Goal: Ask a question

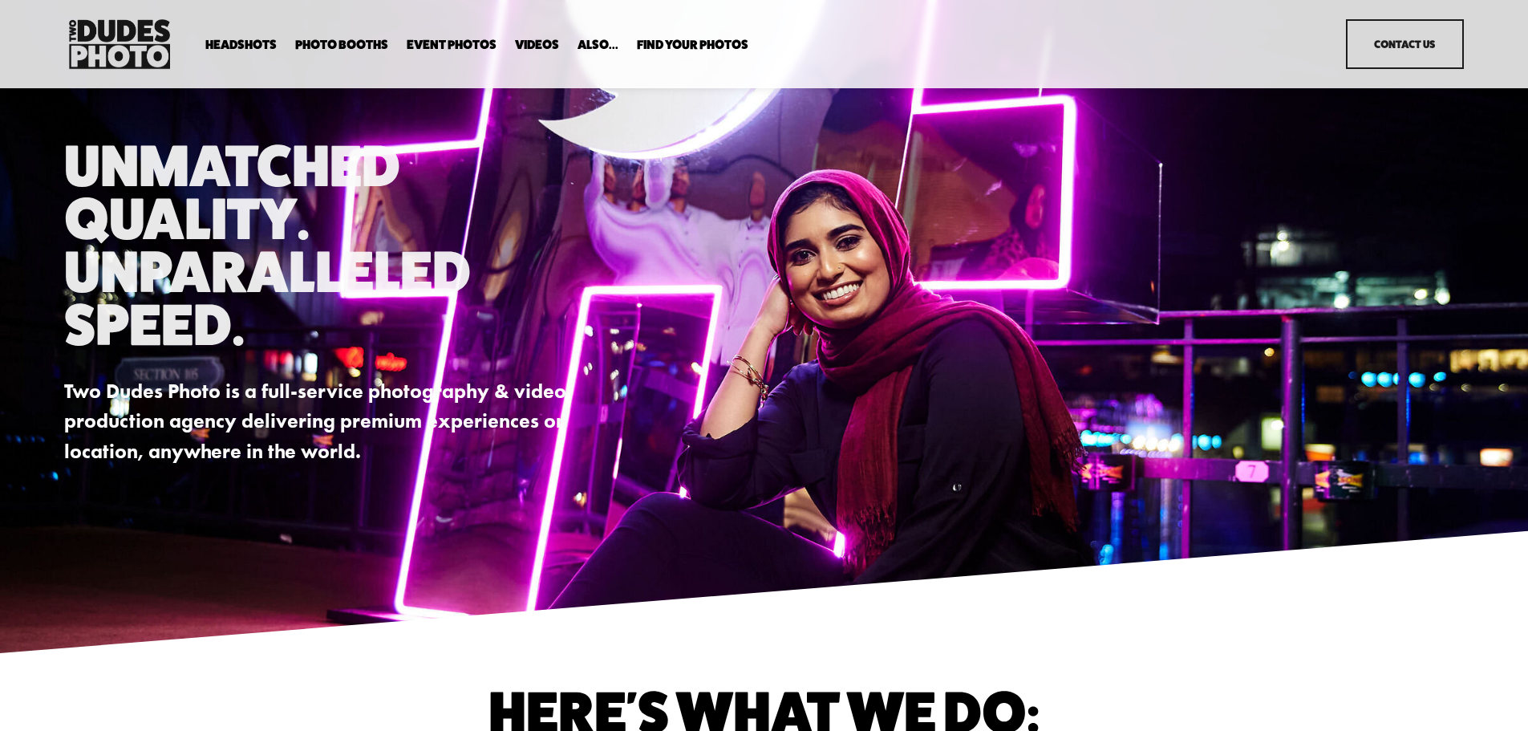
click at [1374, 56] on link "Contact Us" at bounding box center [1405, 44] width 118 height 50
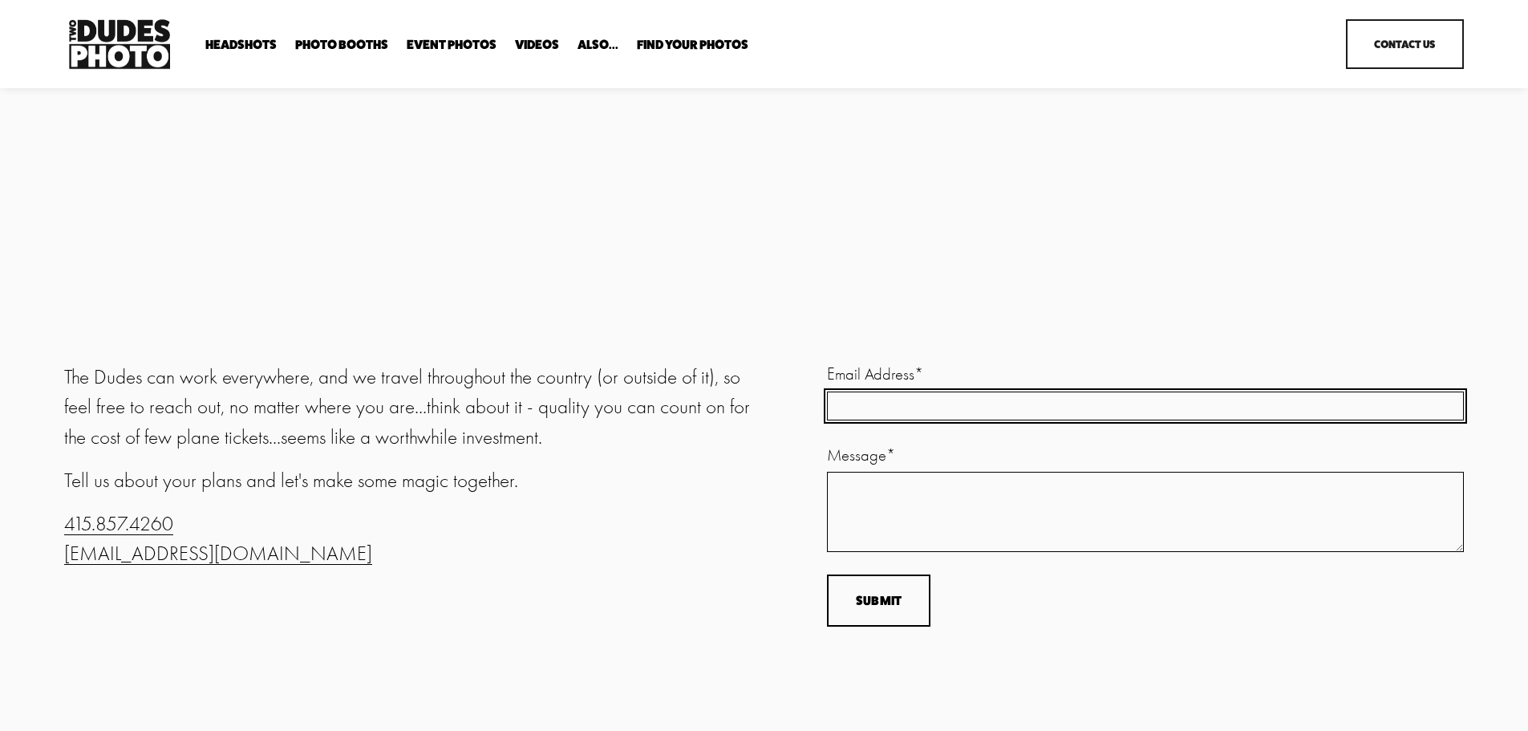
click at [960, 413] on input "Email Address *" at bounding box center [1145, 405] width 637 height 29
type input "z"
click at [960, 413] on input "Email Address (required)" at bounding box center [1145, 407] width 637 height 34
type input "[PERSON_NAME][EMAIL_ADDRESS][PERSON_NAME][DOMAIN_NAME]"
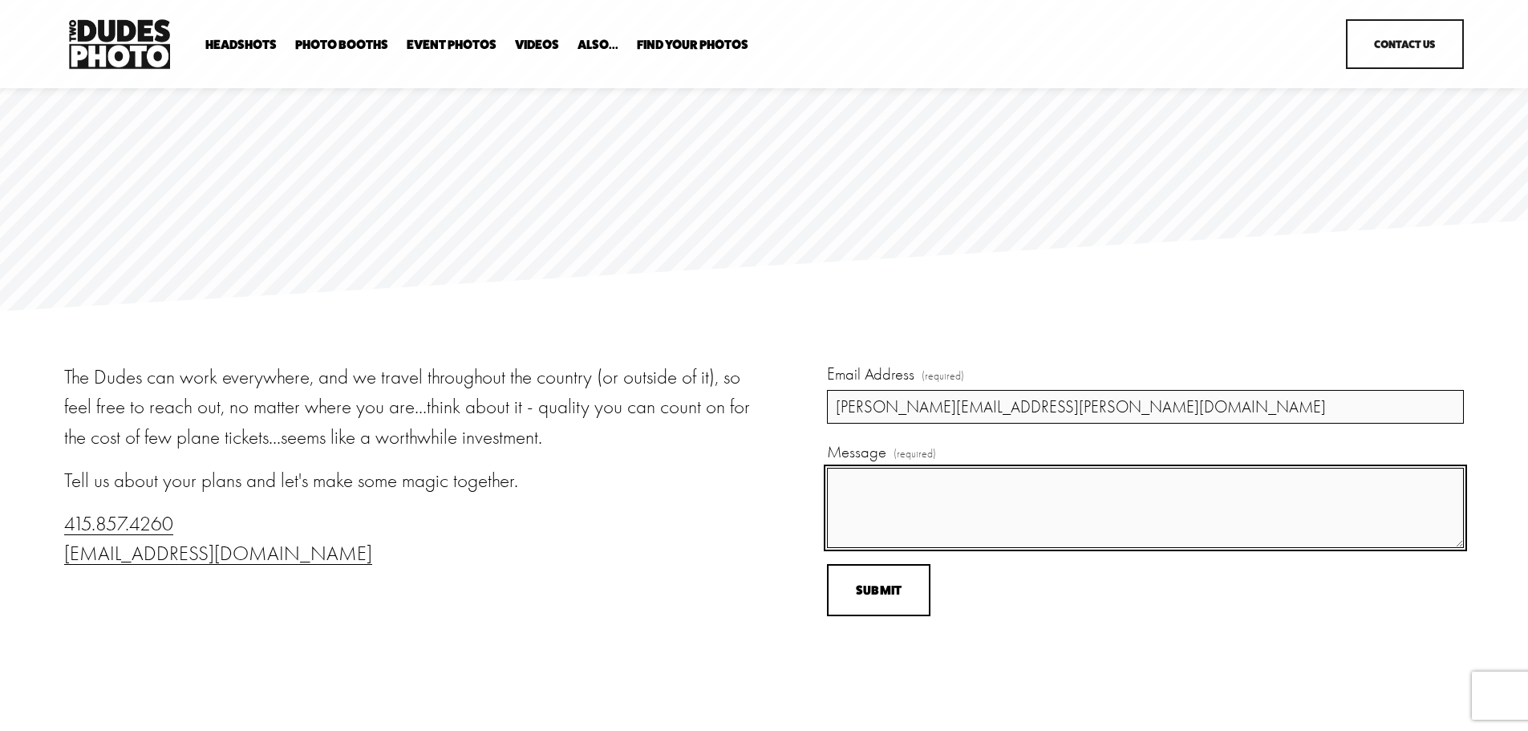
click at [901, 507] on textarea "Message (required)" at bounding box center [1145, 508] width 637 height 80
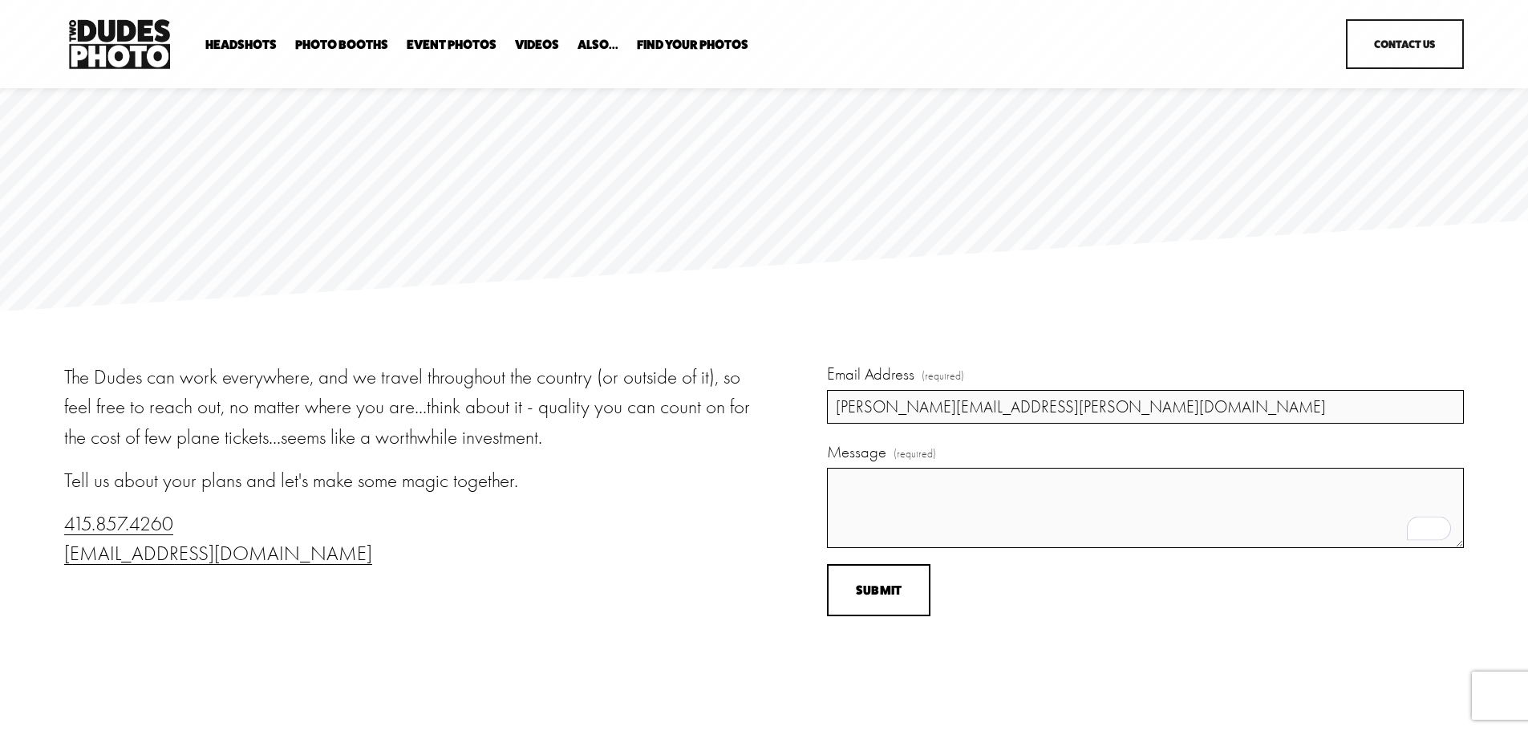
click at [343, 49] on span "Photo Booths" at bounding box center [341, 44] width 93 height 13
click at [0, 0] on span "Party Booth" at bounding box center [0, 0] width 0 height 0
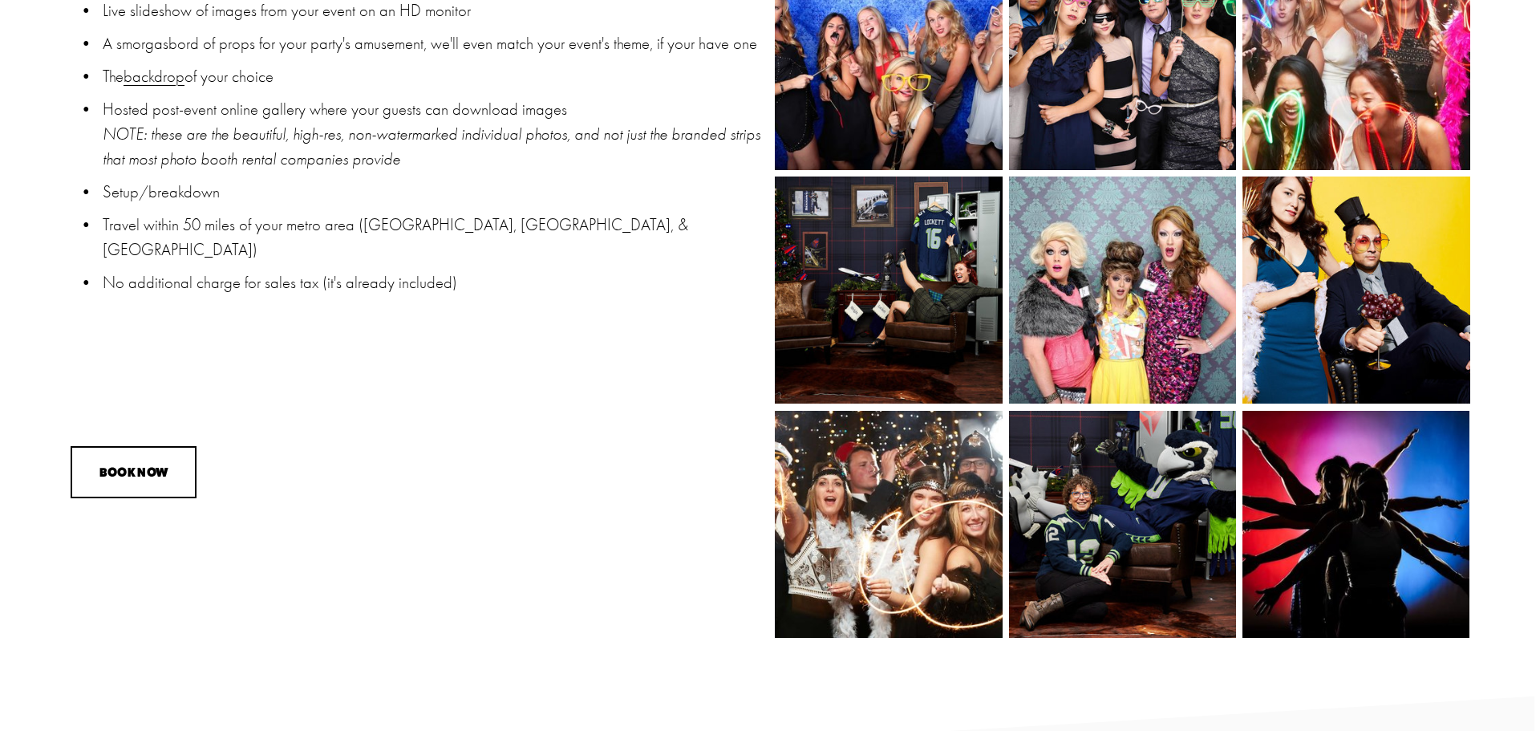
scroll to position [1628, 0]
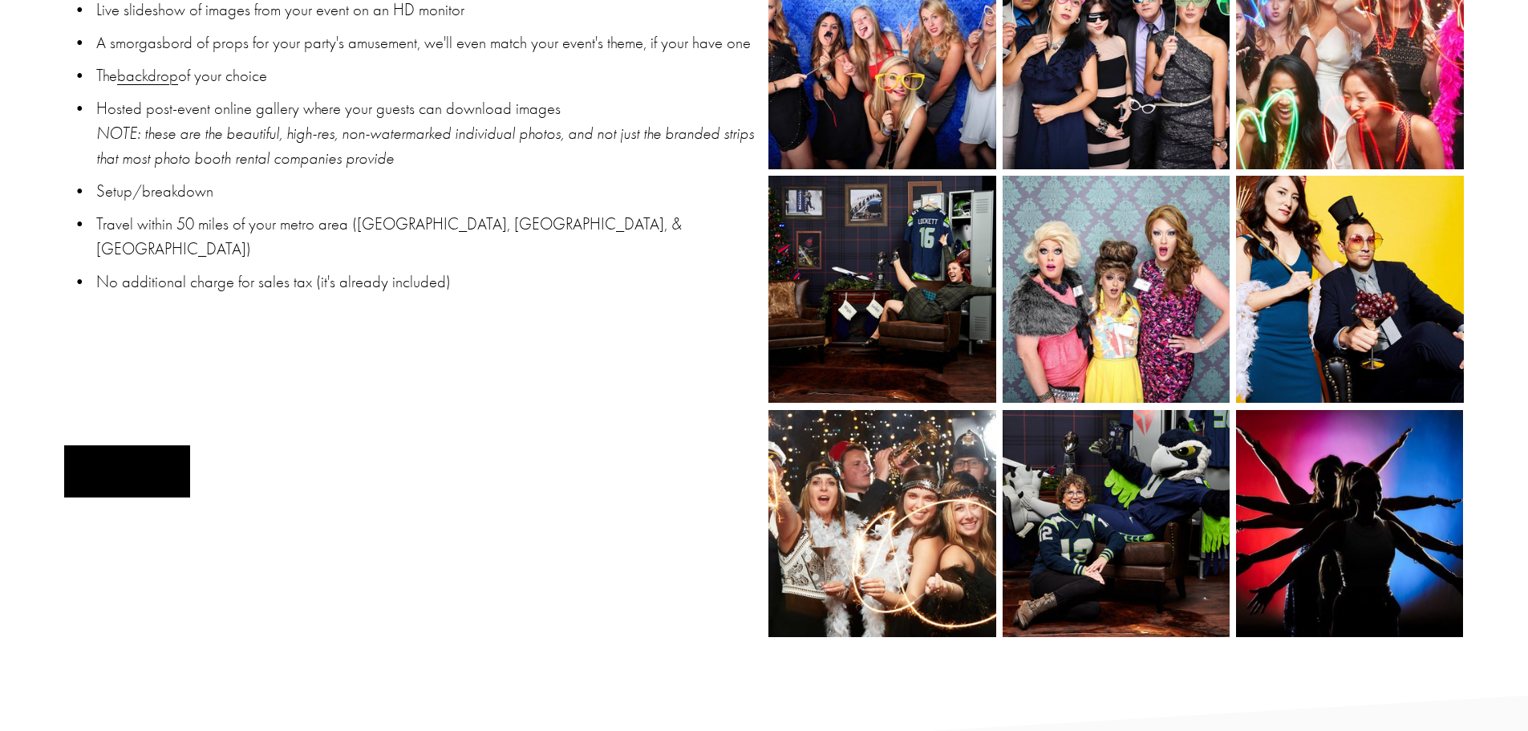
click at [145, 478] on button "BOOK NOW" at bounding box center [127, 471] width 126 height 52
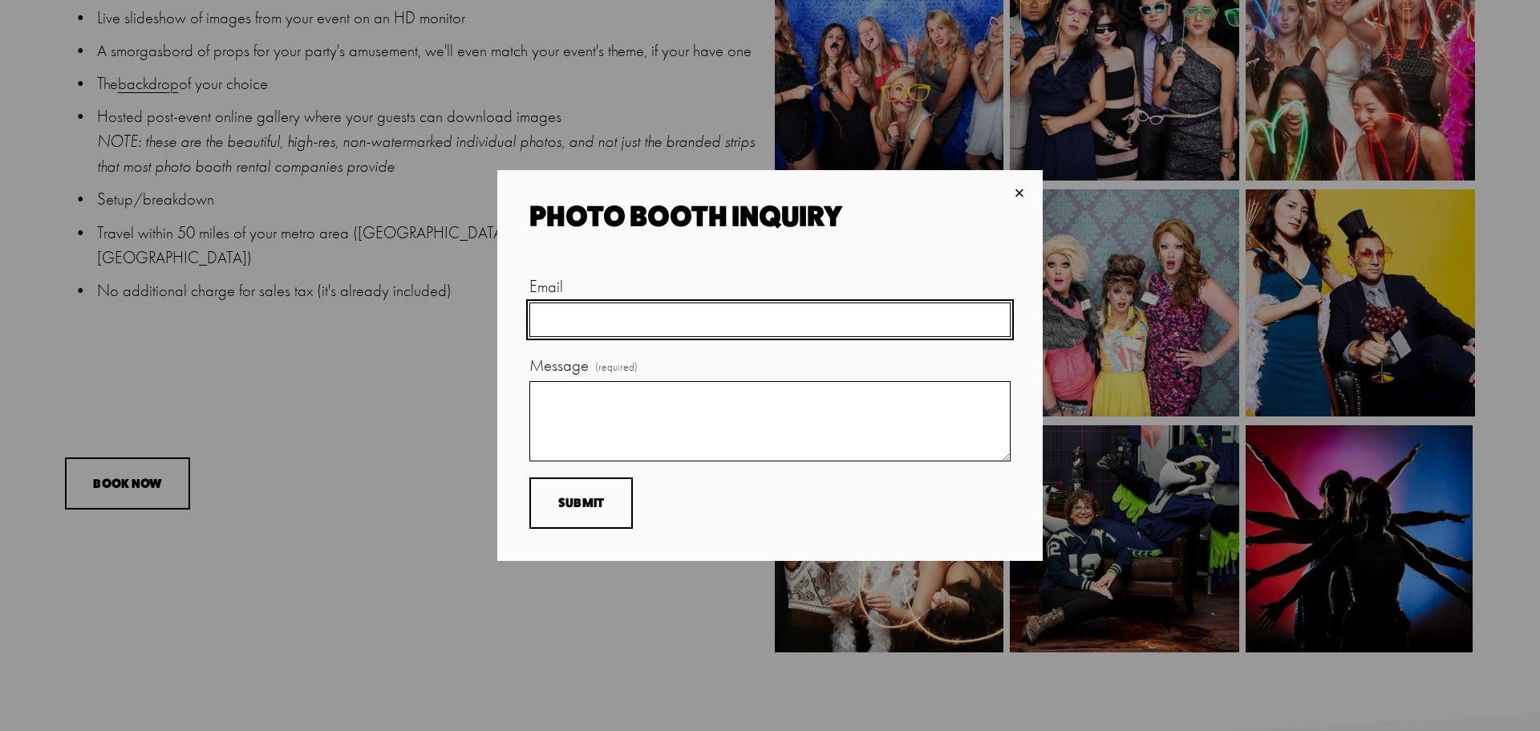
click at [633, 313] on input "Email" at bounding box center [769, 319] width 481 height 34
type input "[PERSON_NAME][EMAIL_ADDRESS][PERSON_NAME][DOMAIN_NAME]"
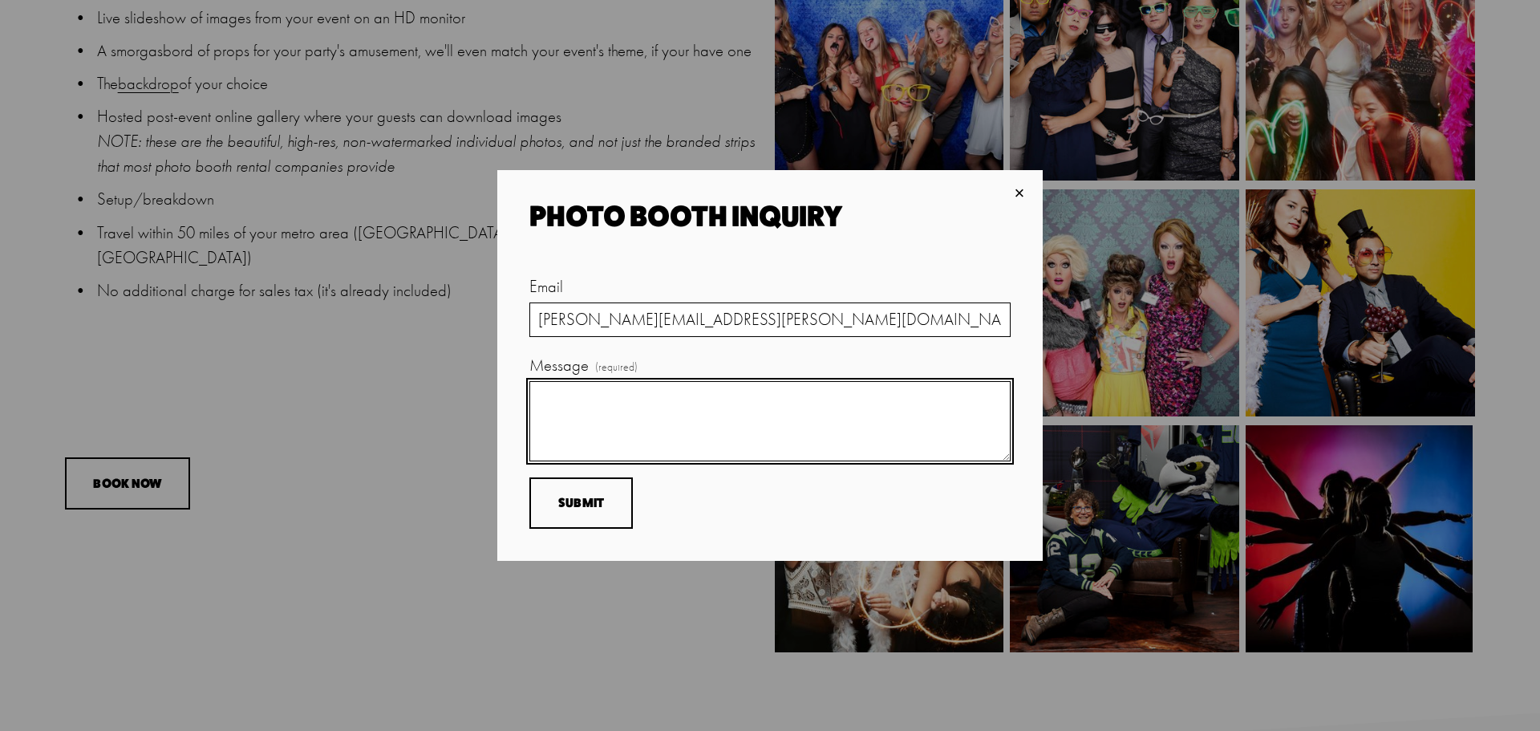
click at [583, 390] on textarea "Message (required)" at bounding box center [769, 421] width 481 height 80
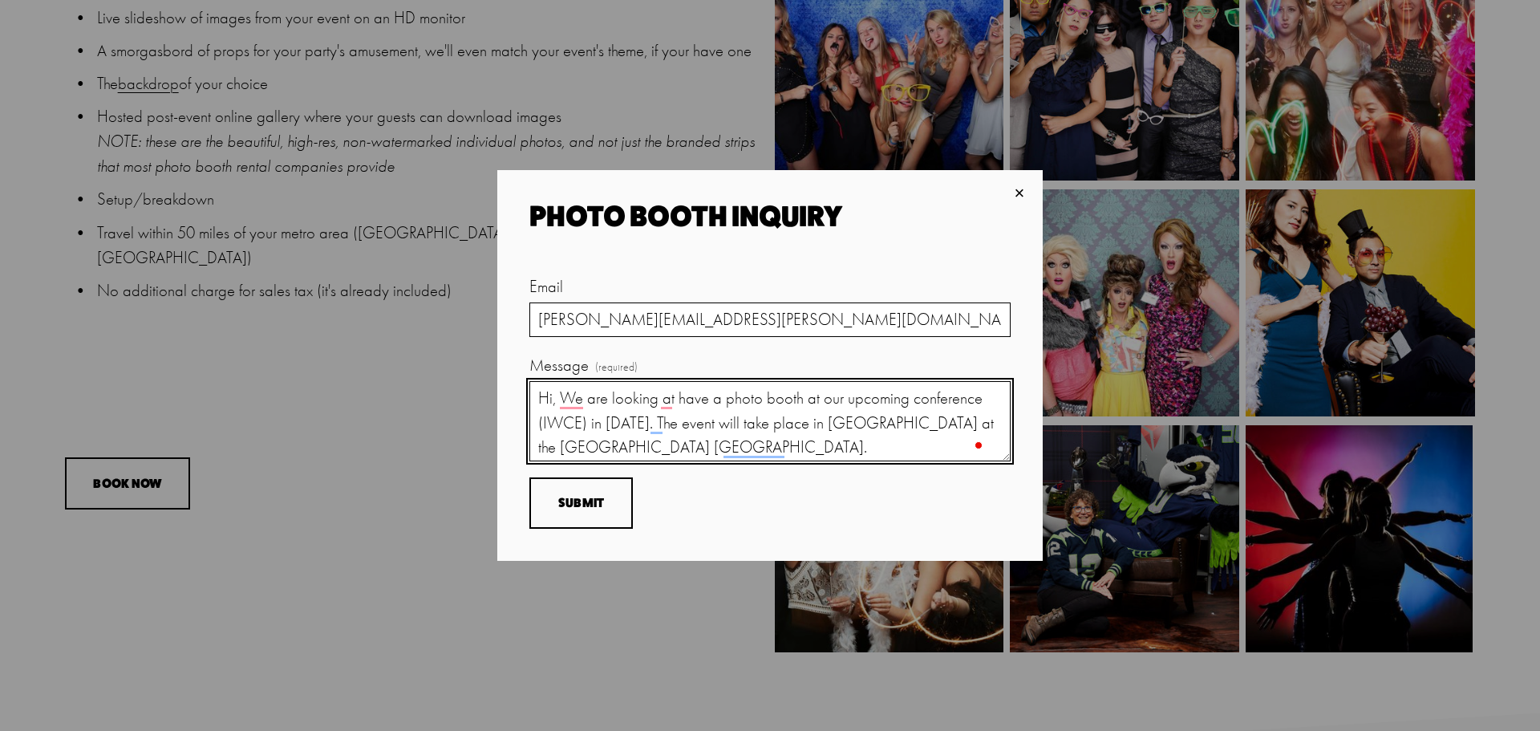
click at [829, 452] on textarea "Hi, We are looking at have a photo booth at our upcoming conference (IWCE) in […" at bounding box center [769, 421] width 481 height 80
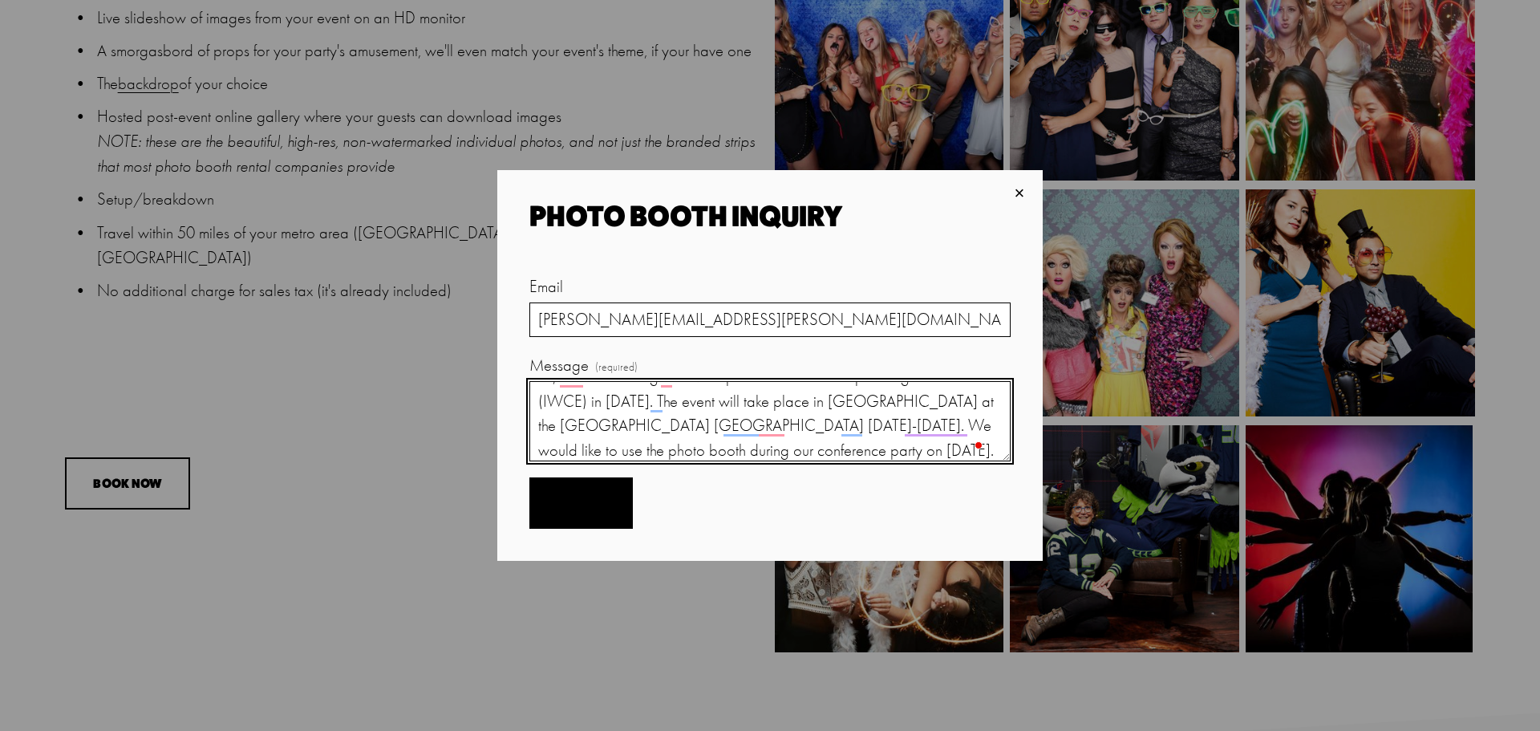
type textarea "Hi, We are looking at have a photo booth at our upcoming conference (IWCE) in […"
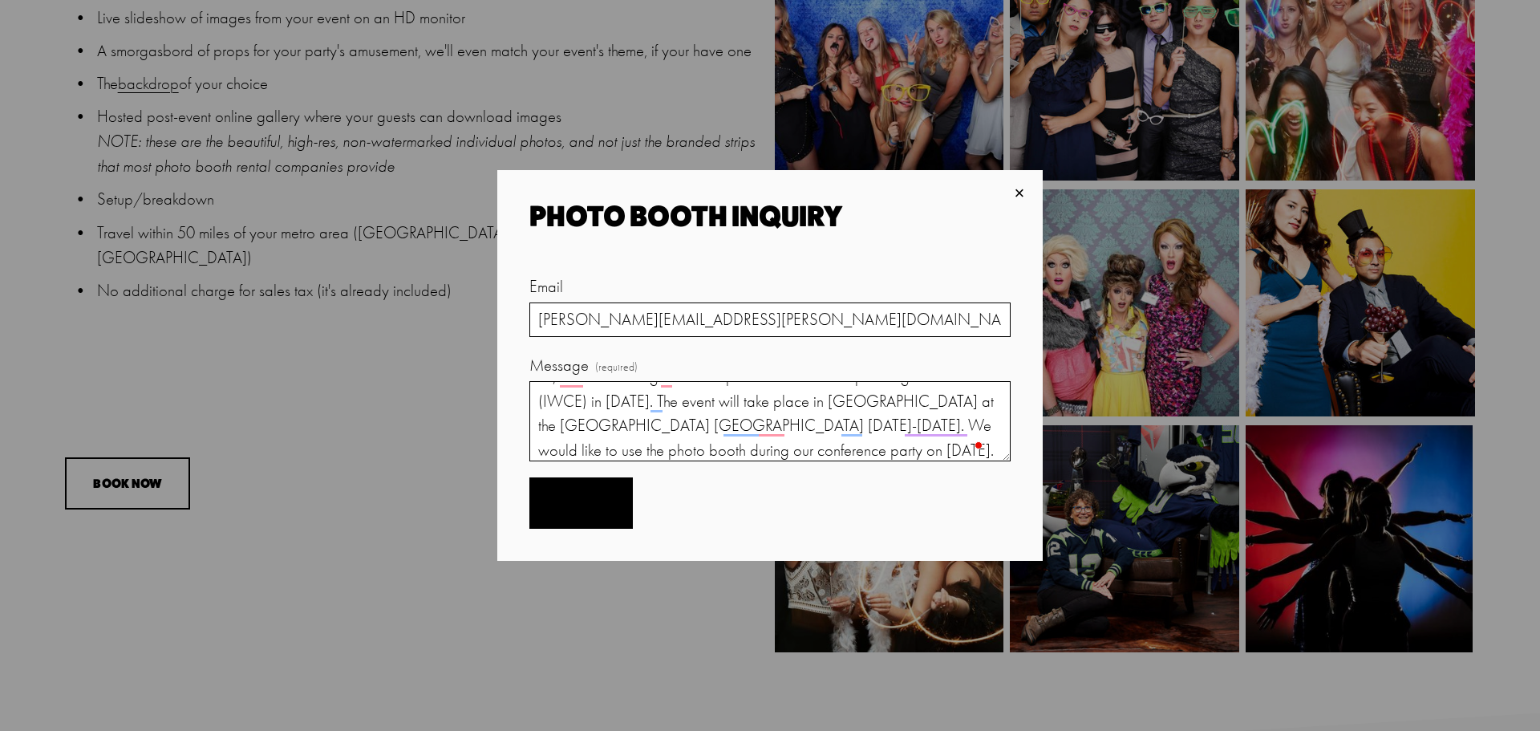
click at [595, 498] on span "Submit" at bounding box center [581, 502] width 47 height 15
